Goal: Navigation & Orientation: Understand site structure

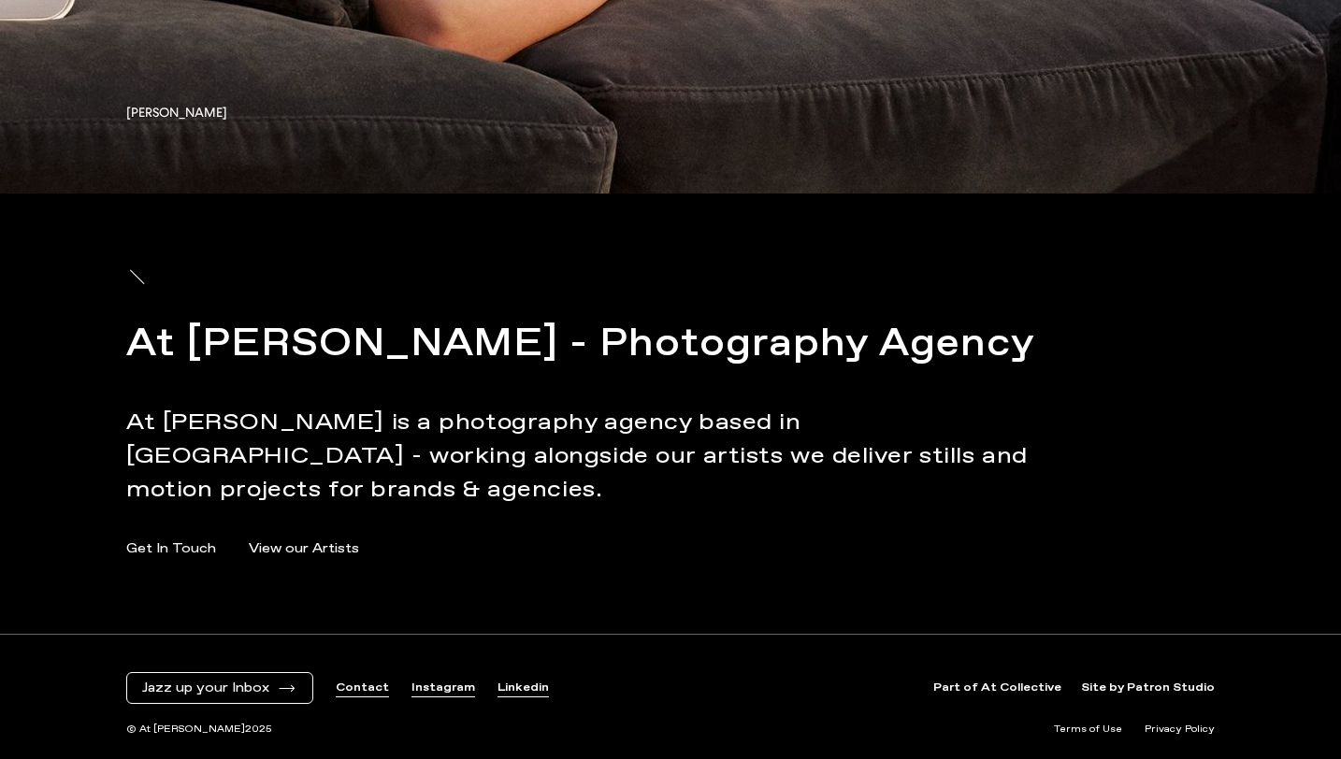
scroll to position [11345, 0]
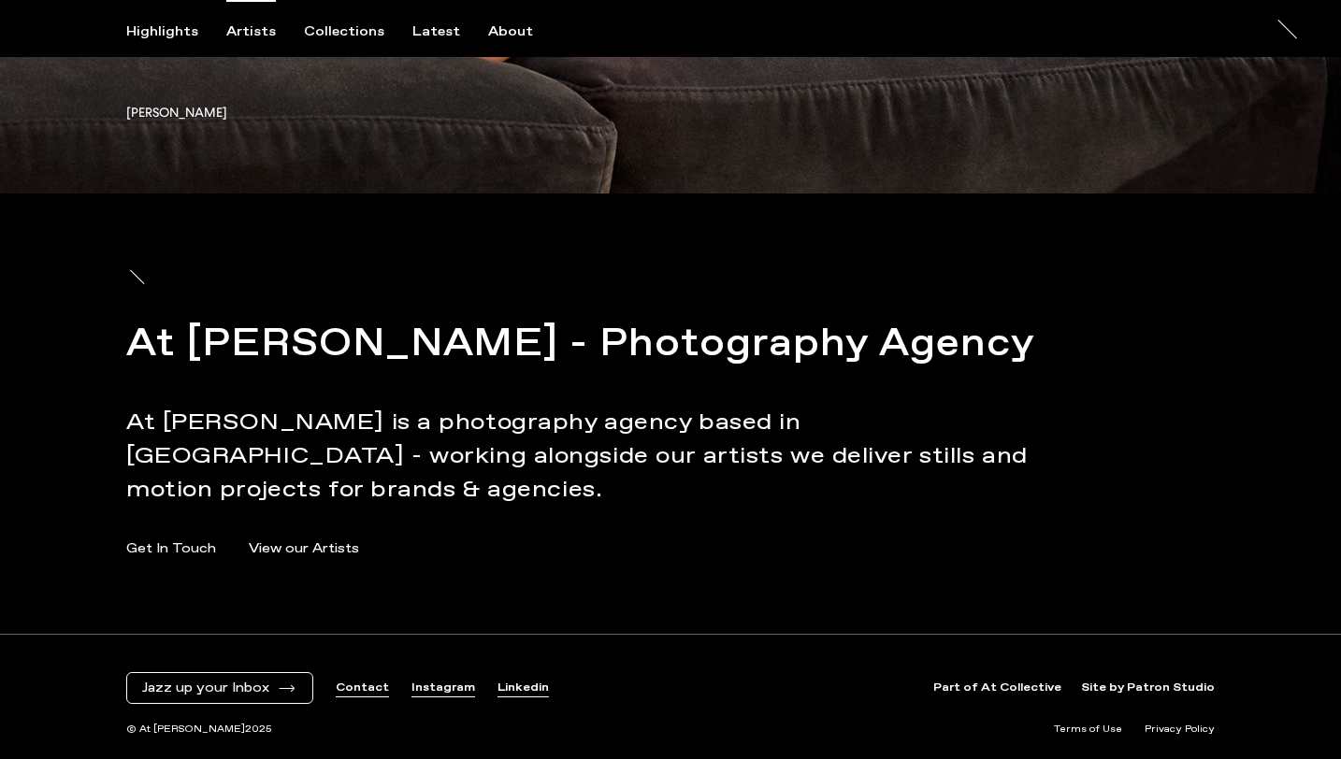
click at [262, 27] on div "Artists" at bounding box center [251, 31] width 50 height 17
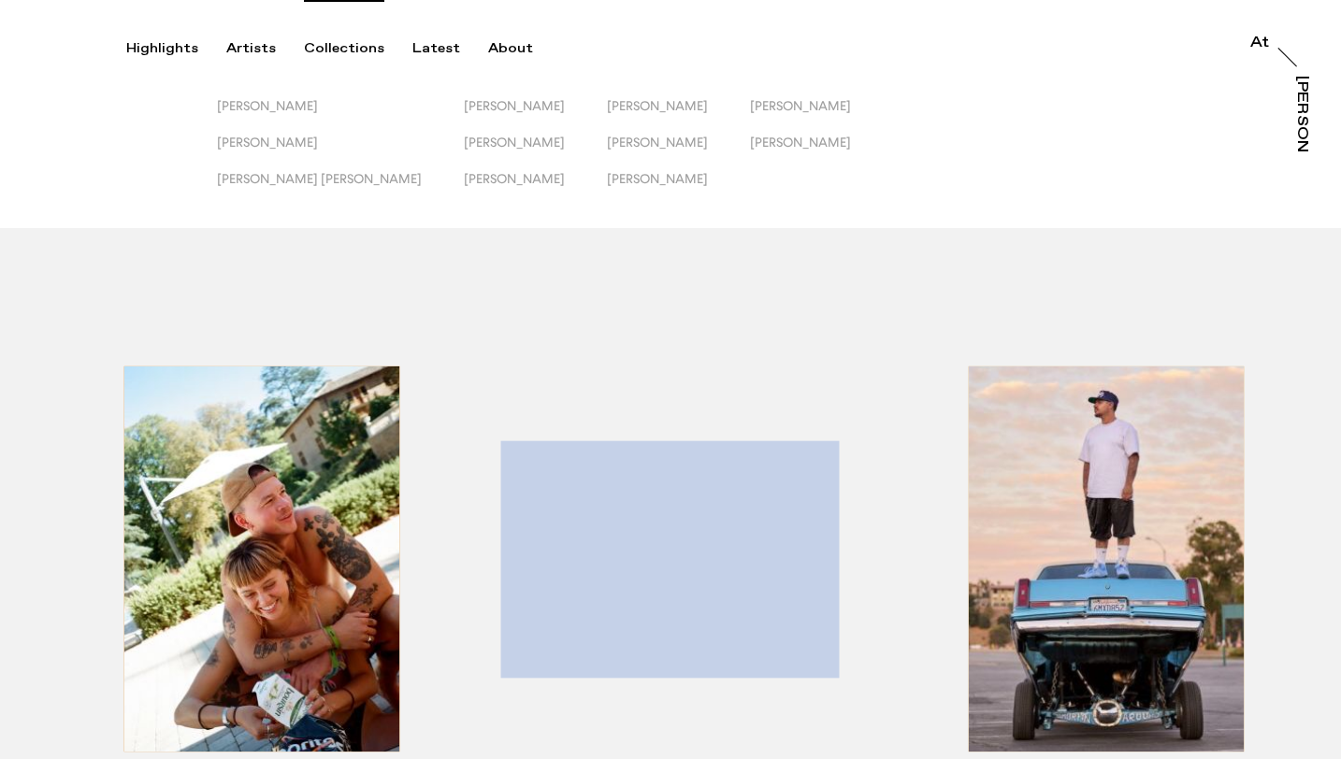
click at [337, 53] on div "Collections" at bounding box center [344, 48] width 80 height 17
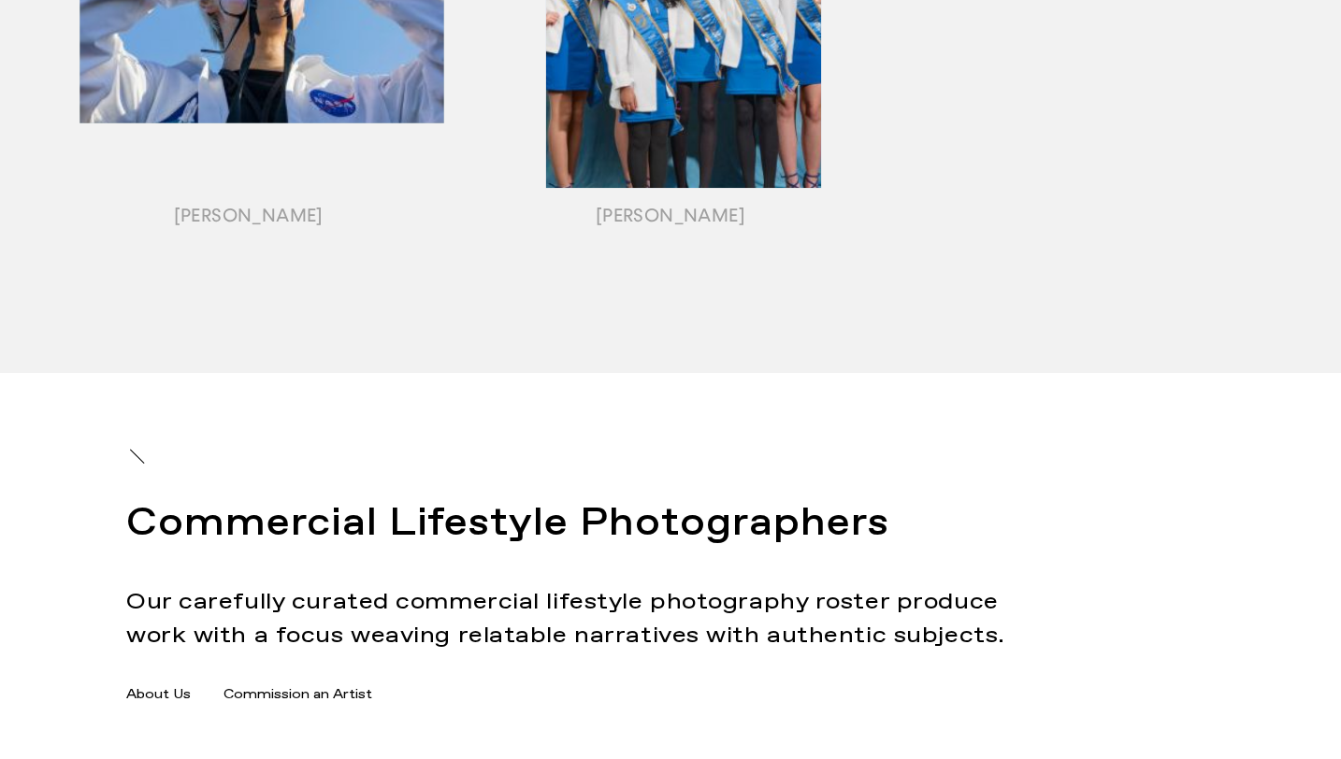
scroll to position [2572, 0]
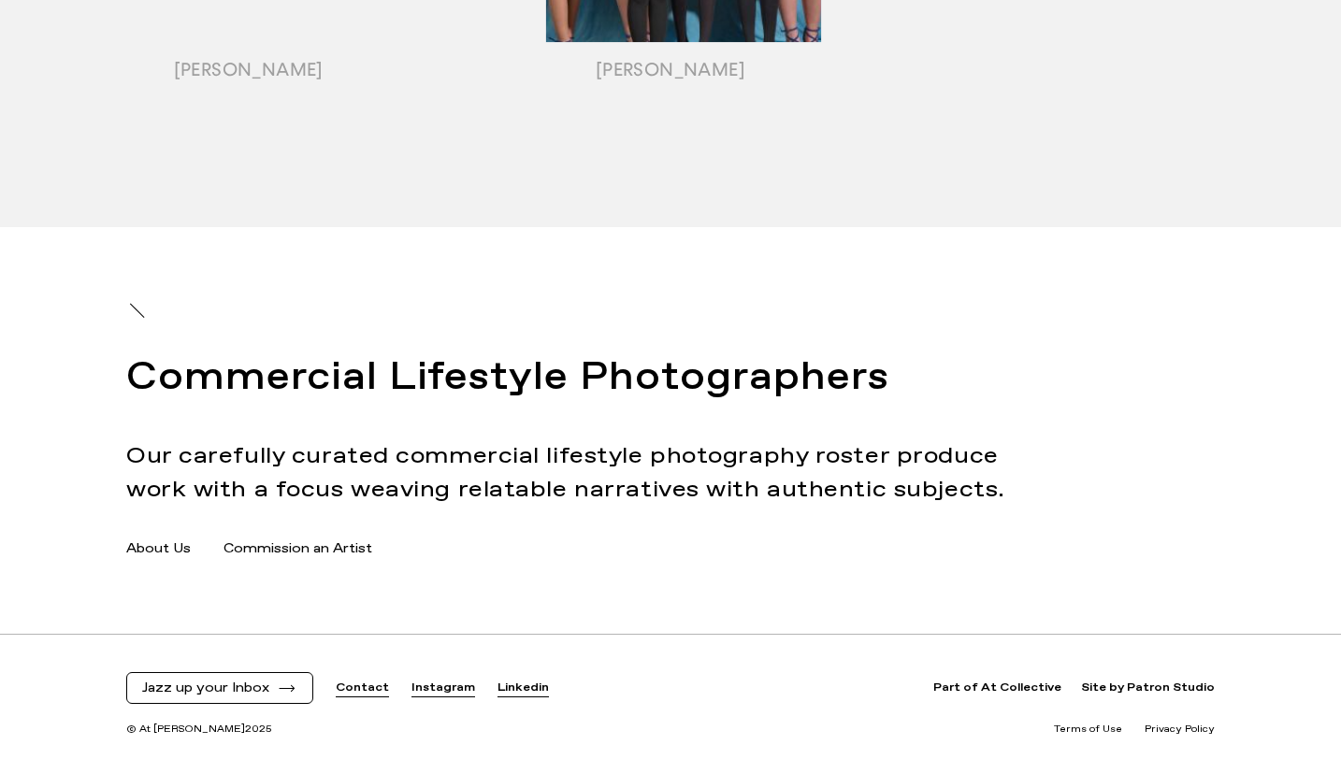
click at [500, 687] on link "Linkedin" at bounding box center [522, 689] width 51 height 16
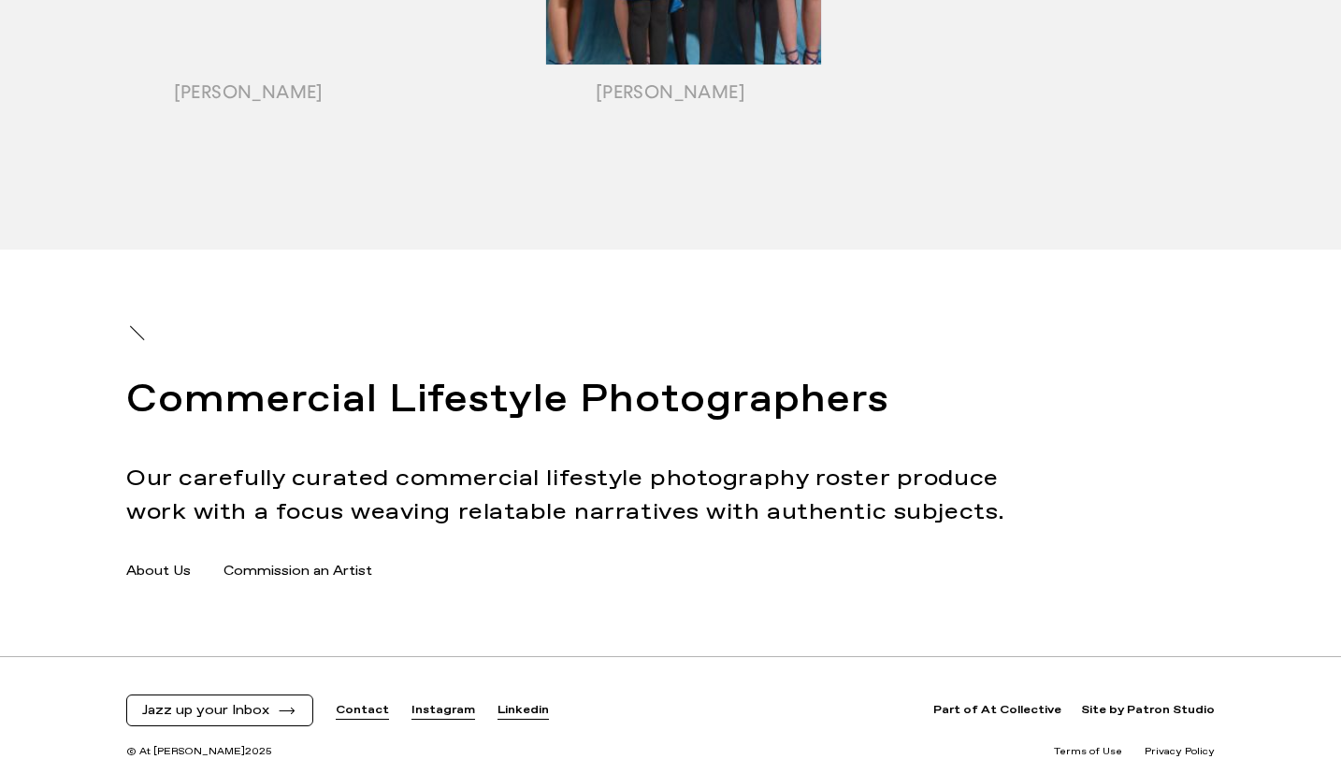
scroll to position [2548, 0]
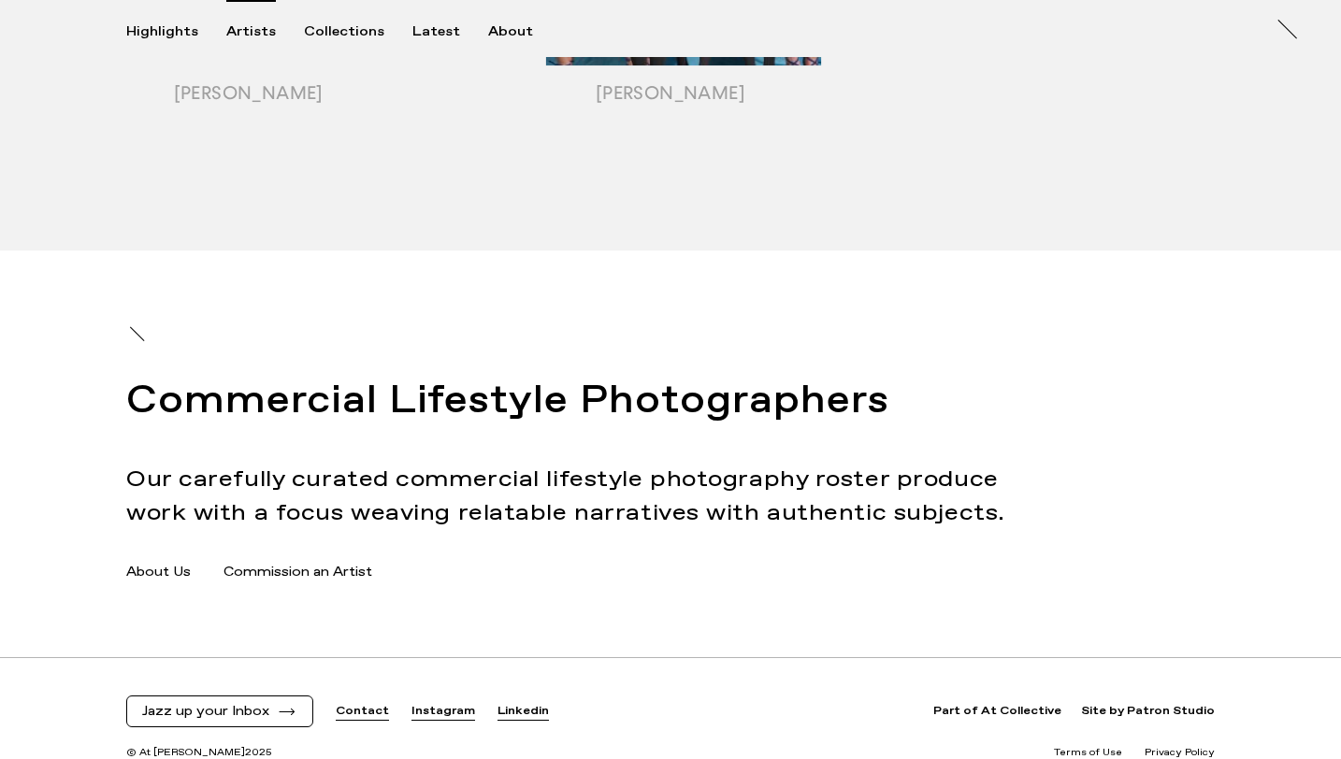
click at [417, 717] on link "Instagram" at bounding box center [443, 712] width 64 height 16
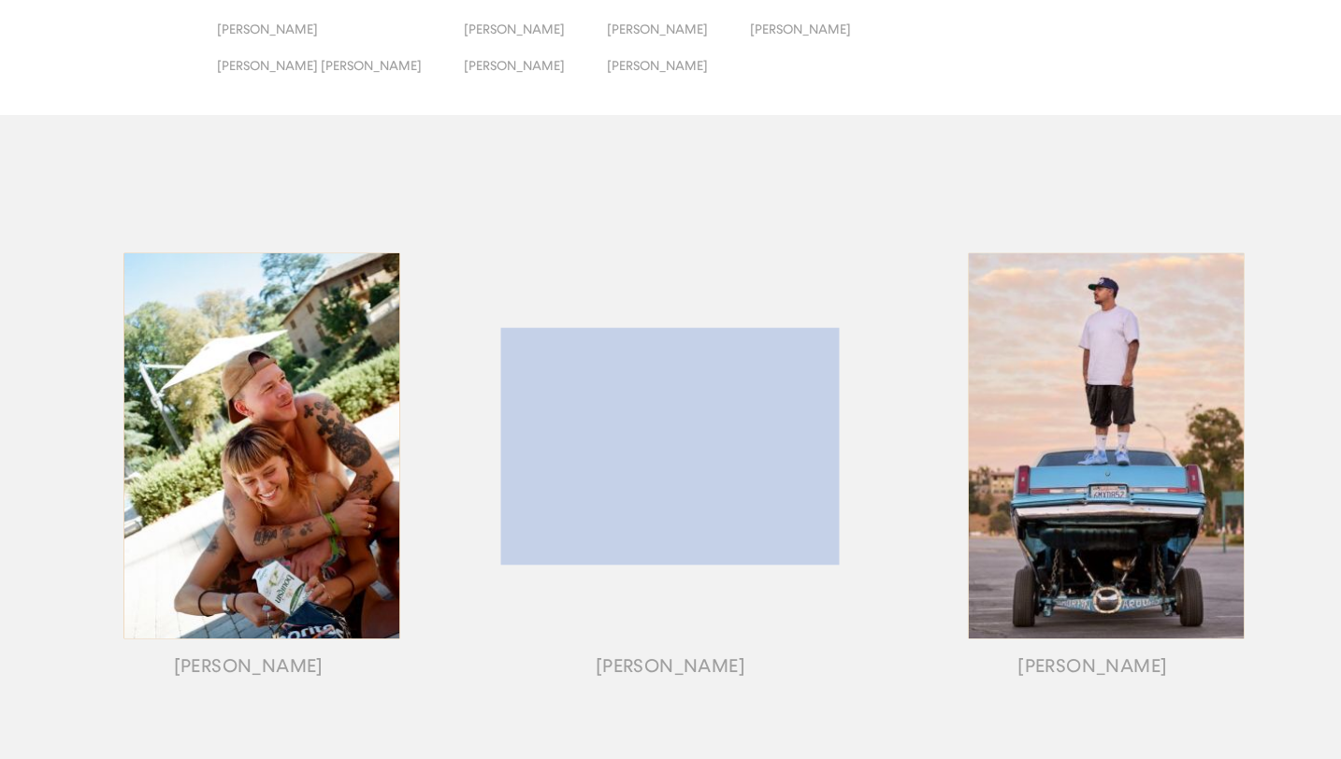
scroll to position [0, 0]
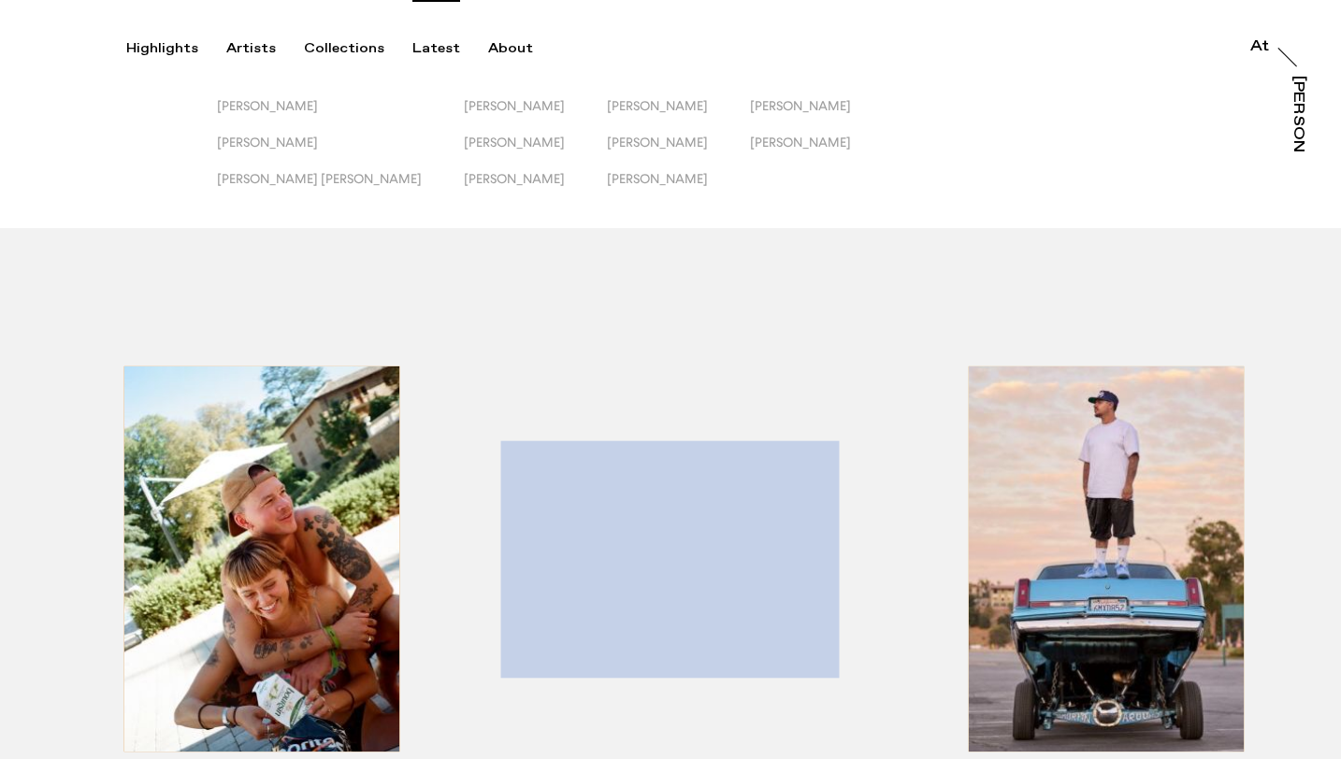
click at [443, 50] on div "Latest" at bounding box center [436, 48] width 48 height 17
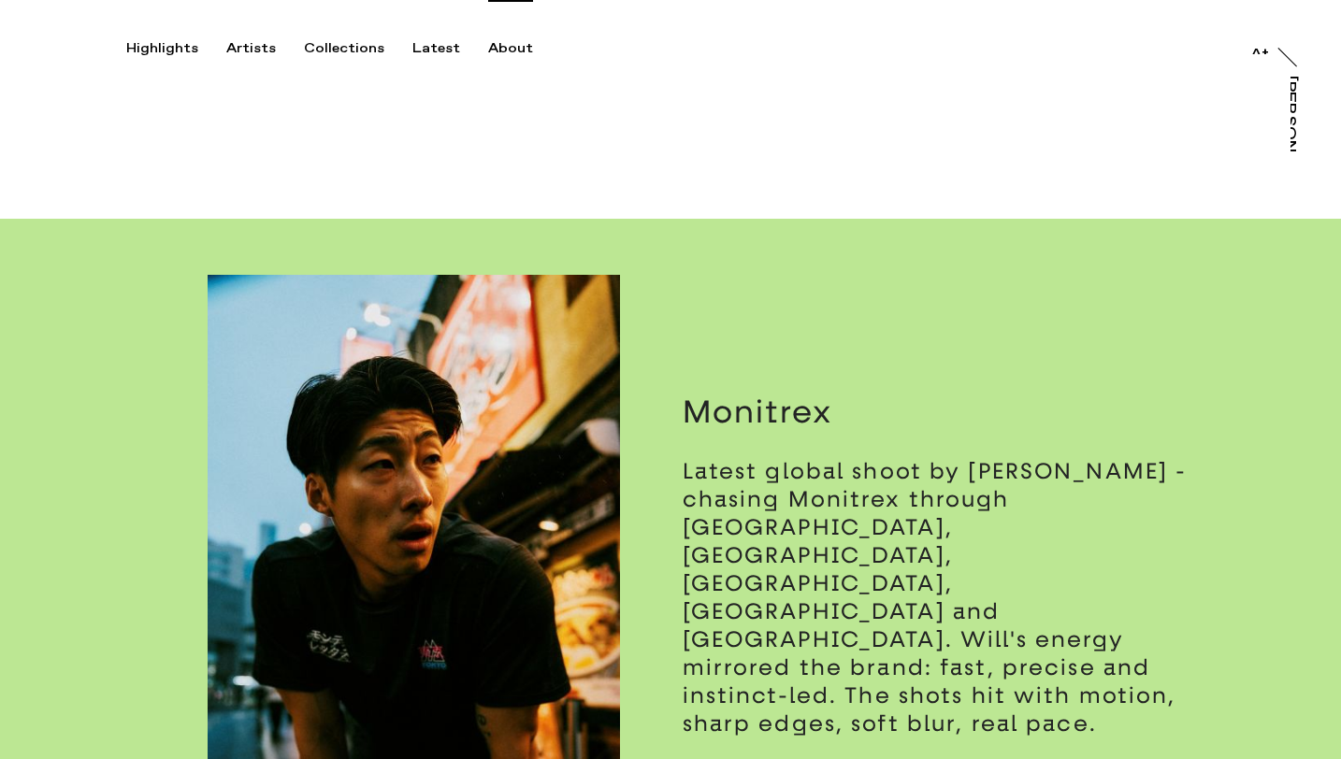
click at [501, 48] on div "About" at bounding box center [510, 48] width 45 height 17
